Goal: Find contact information: Find contact information

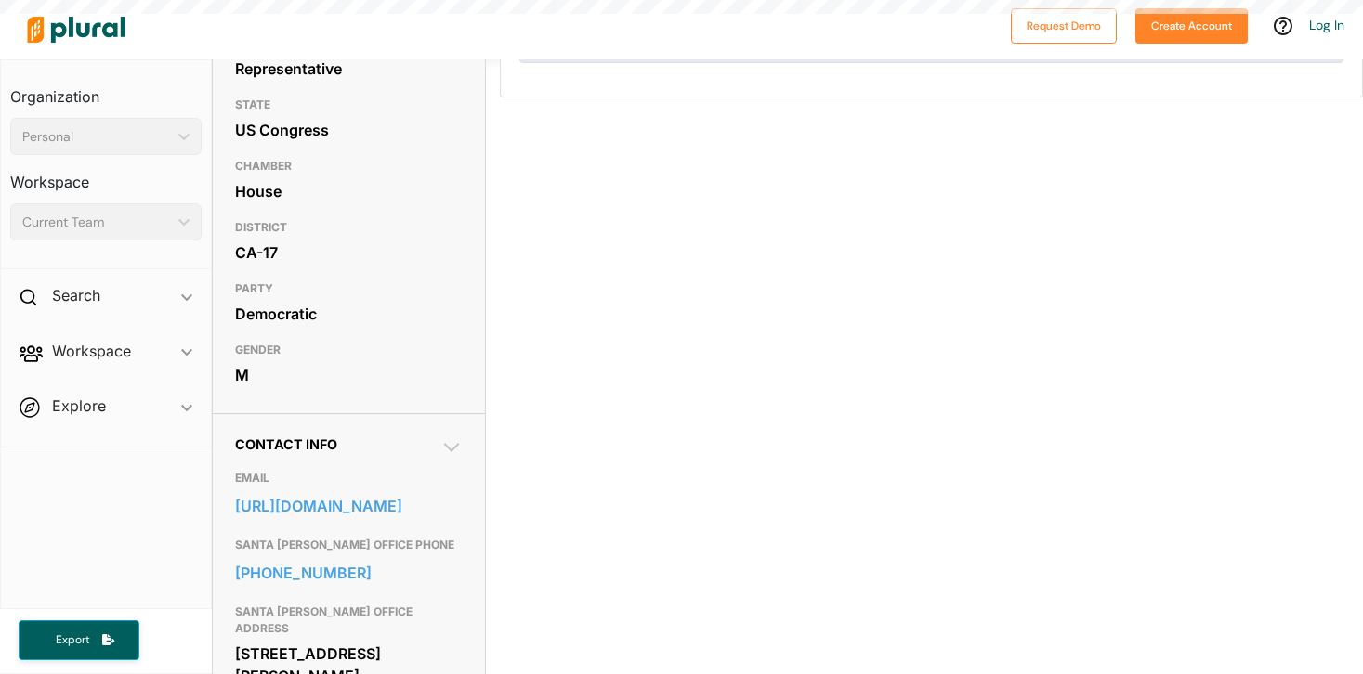
scroll to position [229, 0]
click at [307, 512] on link "https://khanna.house.gov/contact/email" at bounding box center [349, 504] width 228 height 28
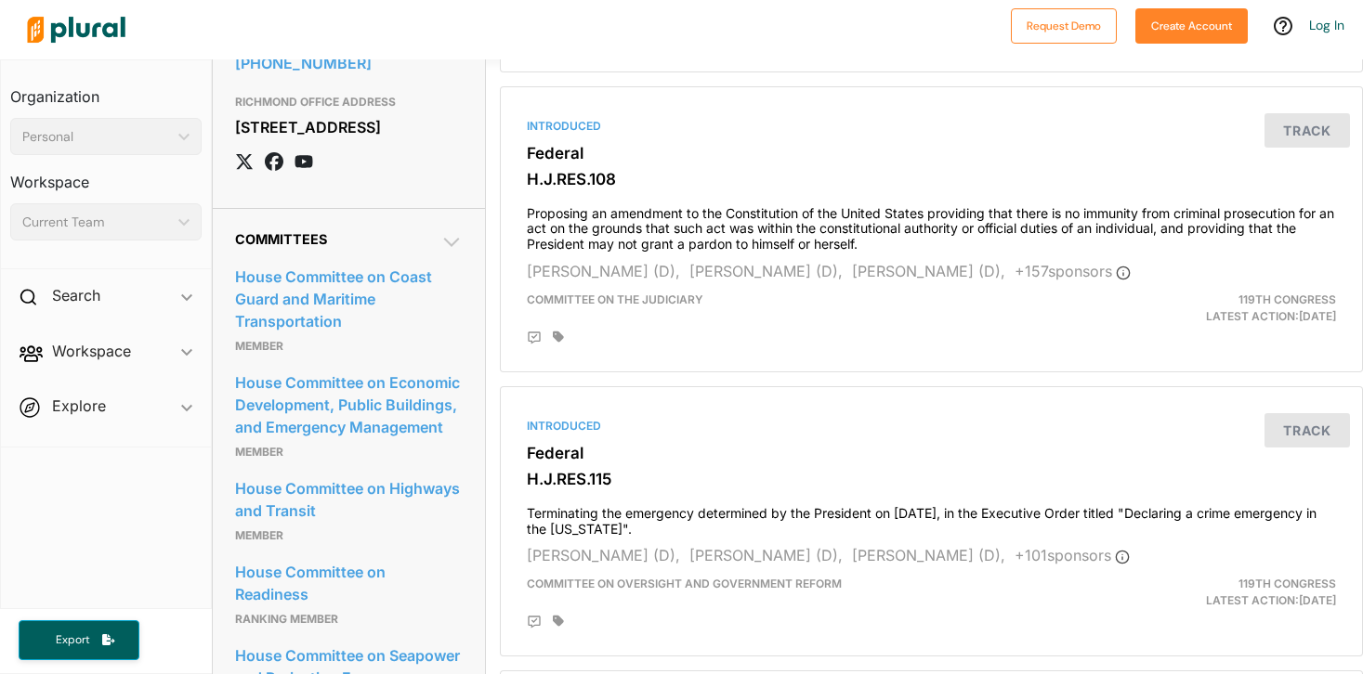
scroll to position [371, 0]
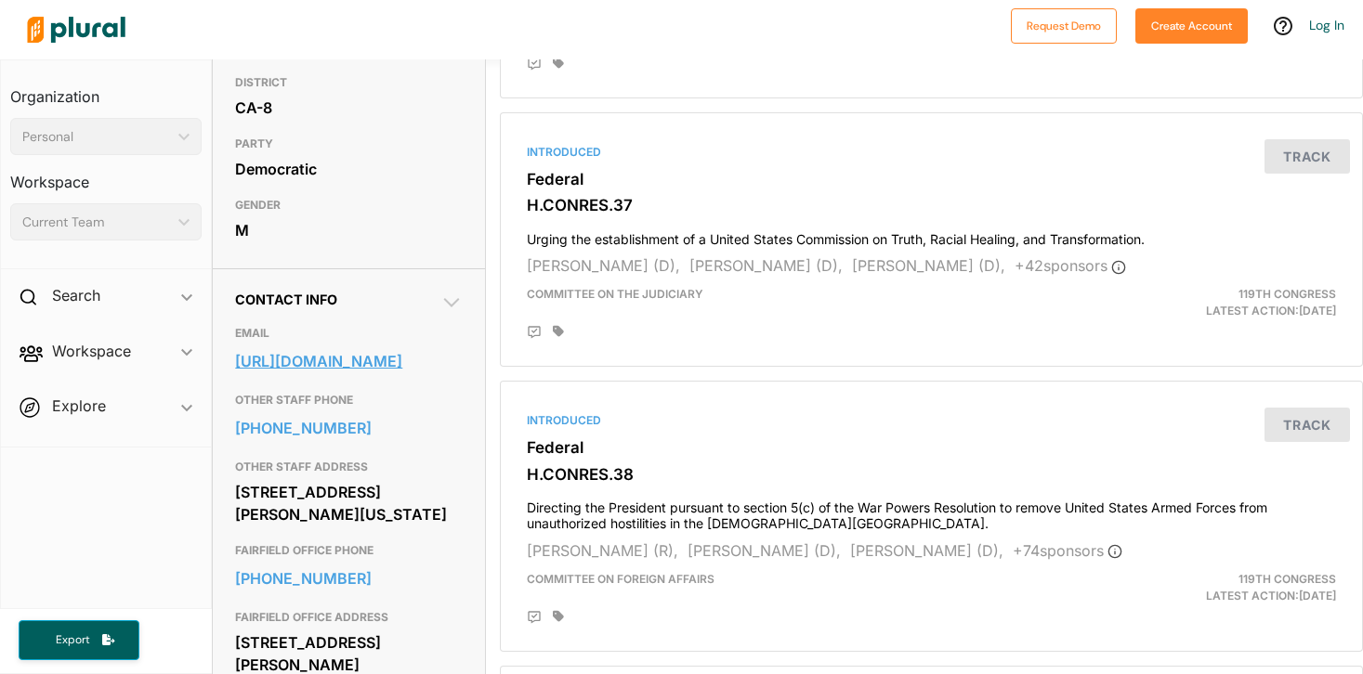
click at [337, 375] on link "[URL][DOMAIN_NAME]" at bounding box center [349, 361] width 228 height 28
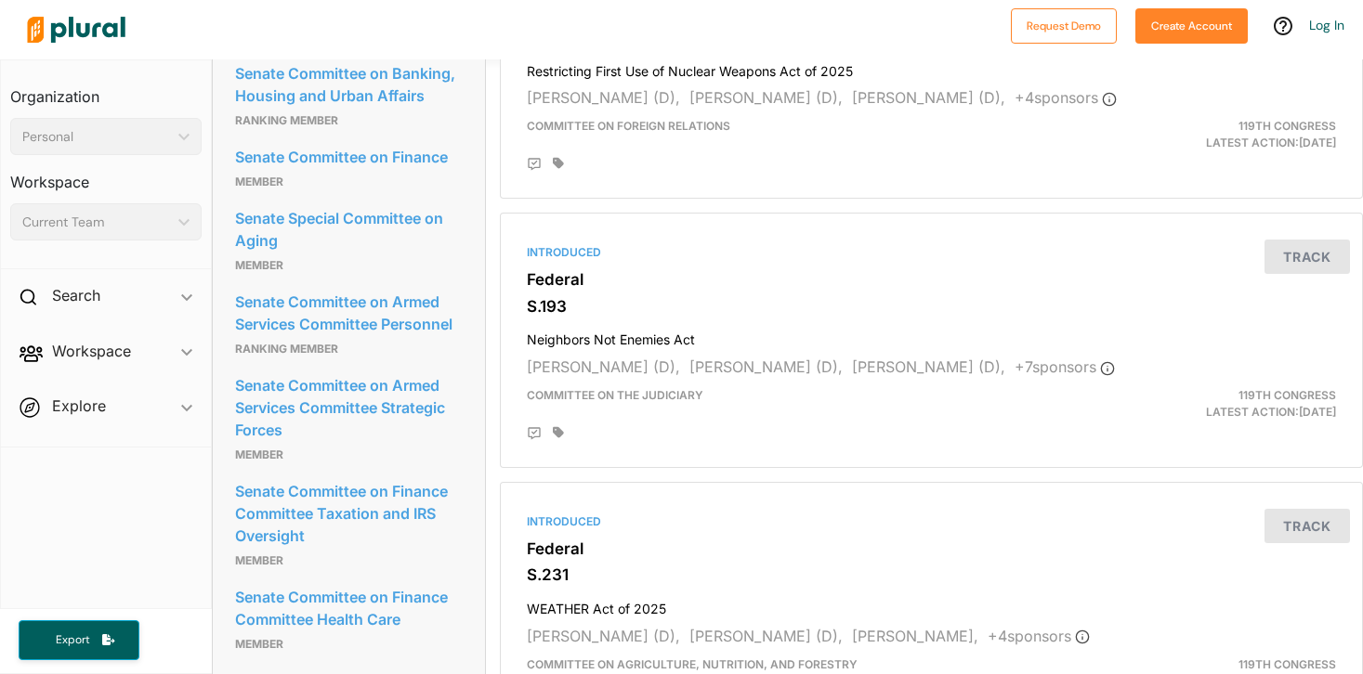
scroll to position [371, 0]
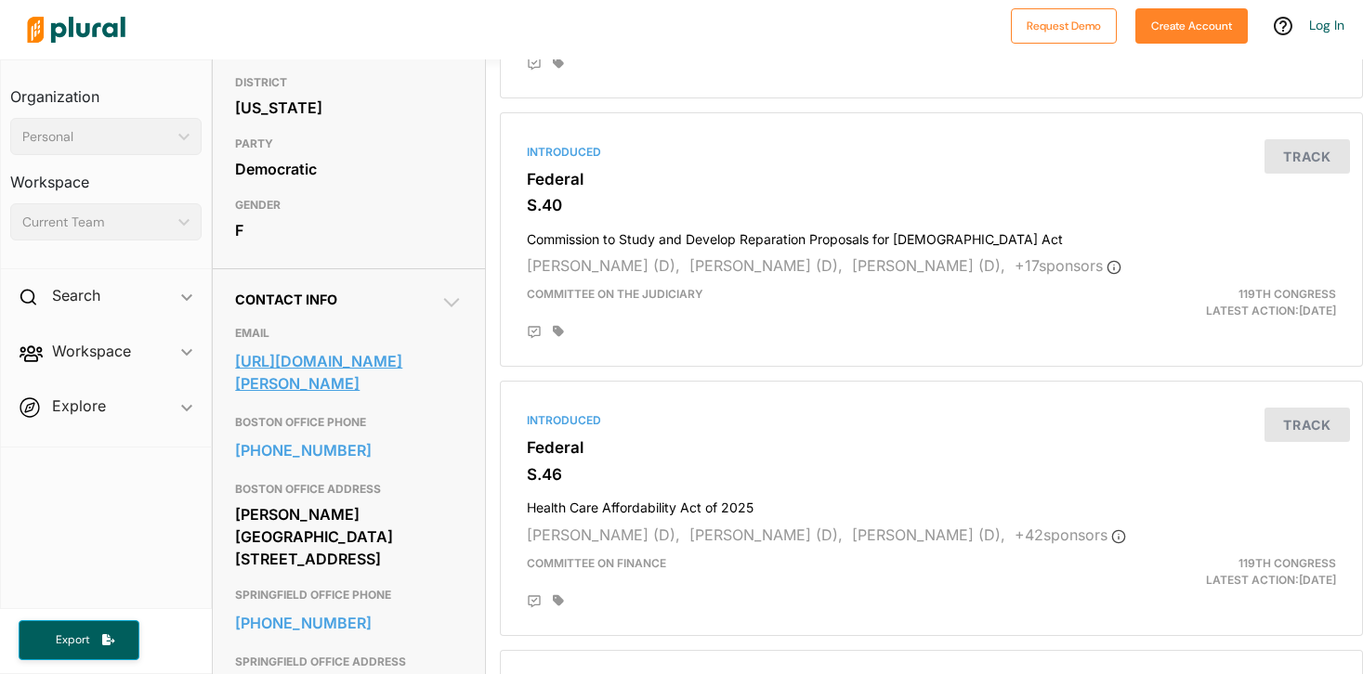
click at [299, 398] on link "https://www.warren.senate.gov/contact/shareyouropinion" at bounding box center [349, 372] width 228 height 50
